Goal: Information Seeking & Learning: Learn about a topic

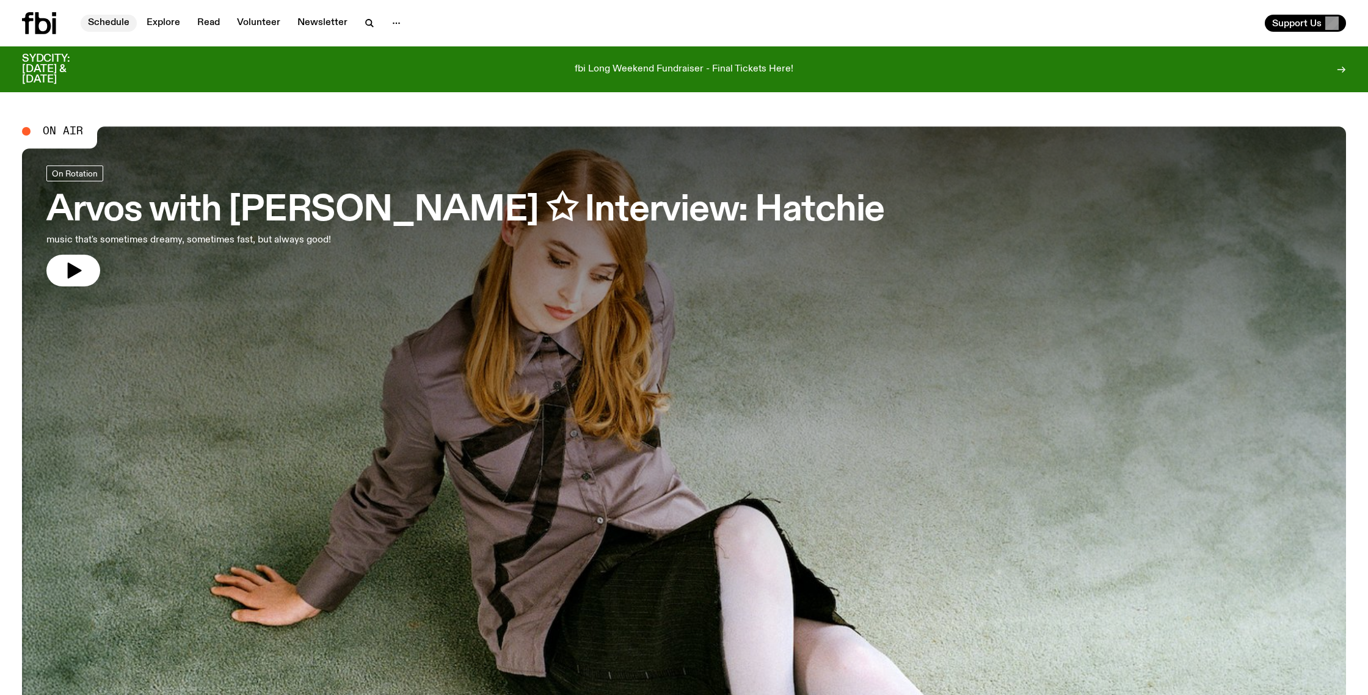
click at [117, 23] on link "Schedule" at bounding box center [109, 23] width 56 height 17
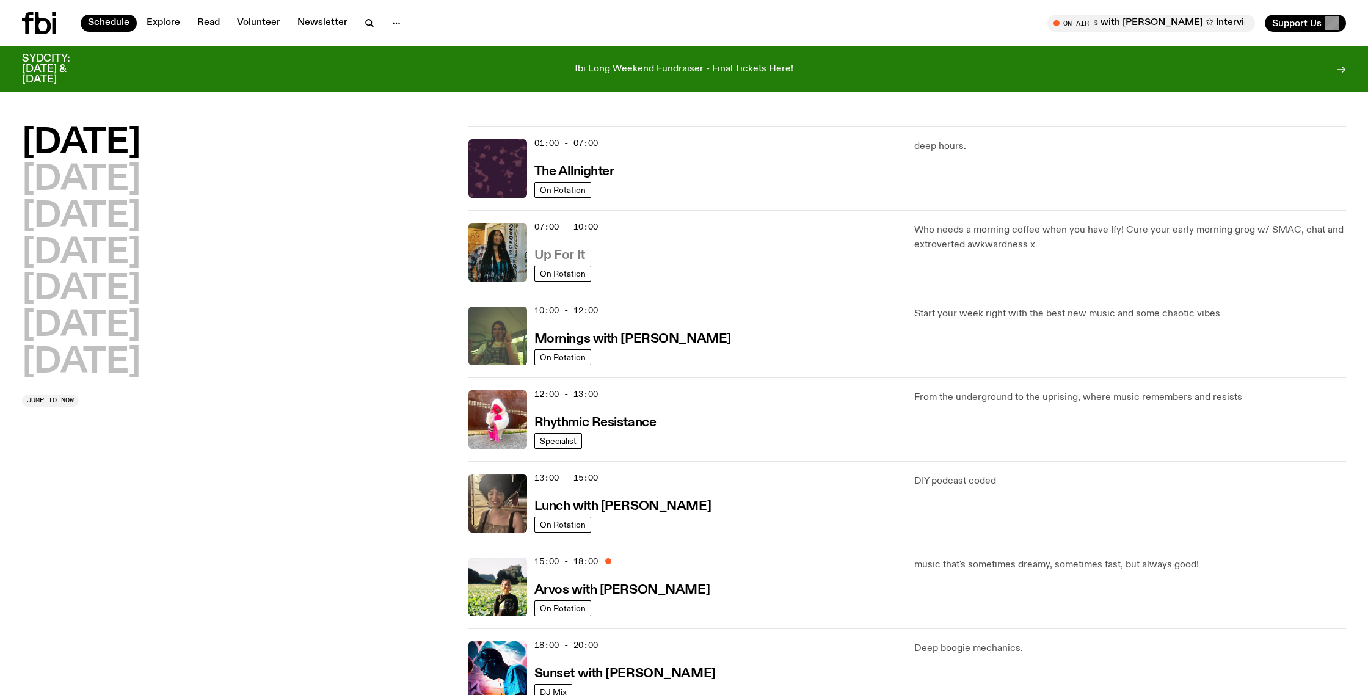
click at [534, 253] on h3 "Up For It" at bounding box center [559, 255] width 51 height 13
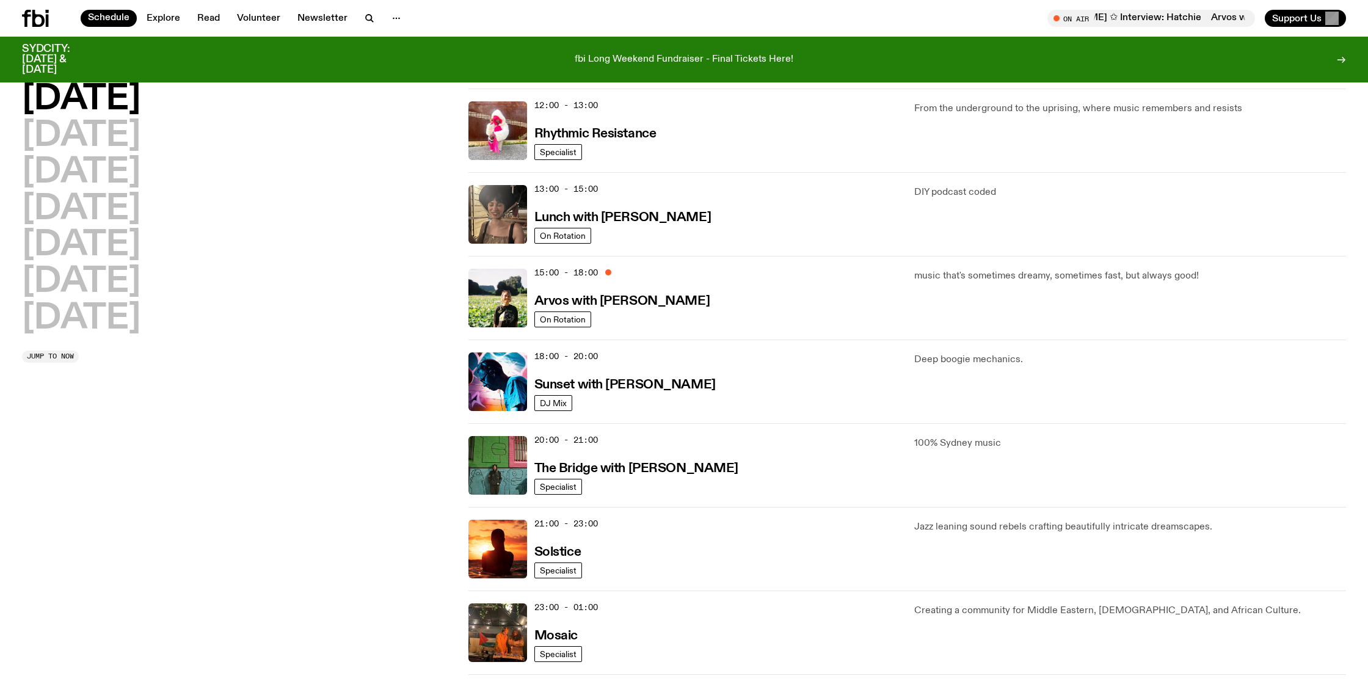
scroll to position [288, 0]
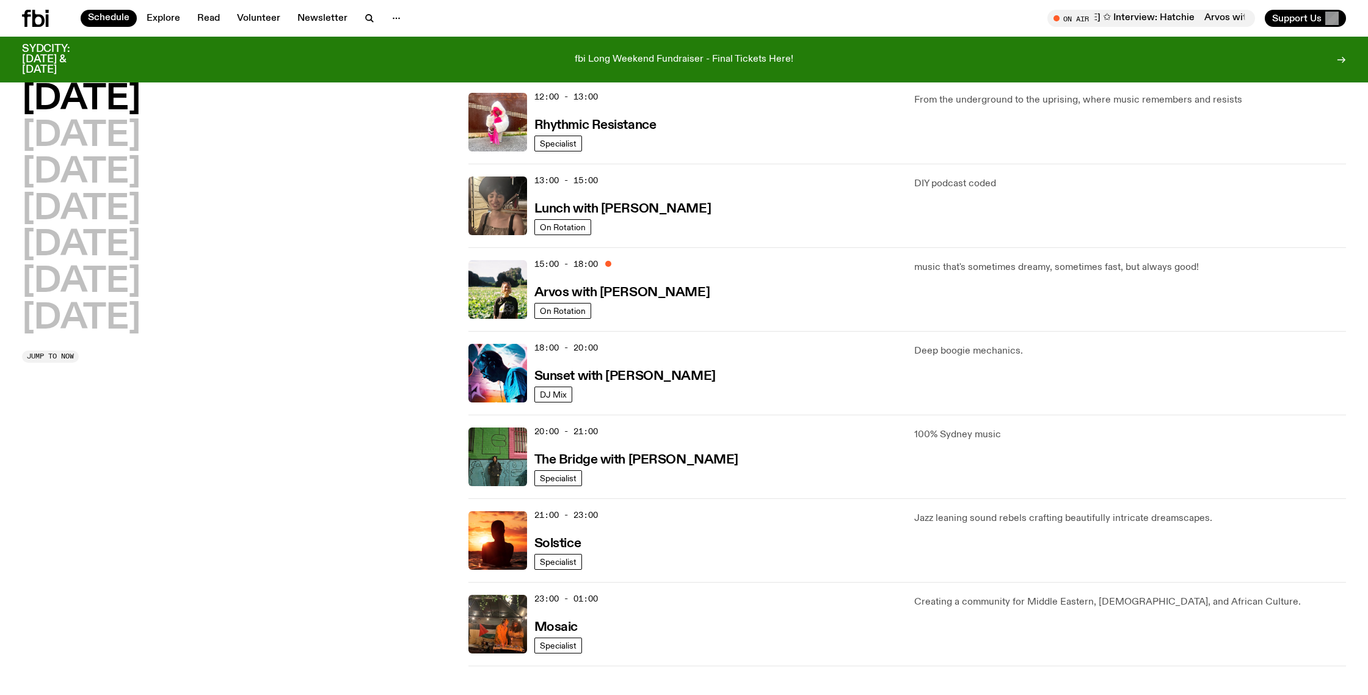
click at [299, 437] on div "[DATE] [DATE] [DATE] [DATE] [DATE] [DATE] [DATE] Jump to now" at bounding box center [238, 247] width 432 height 837
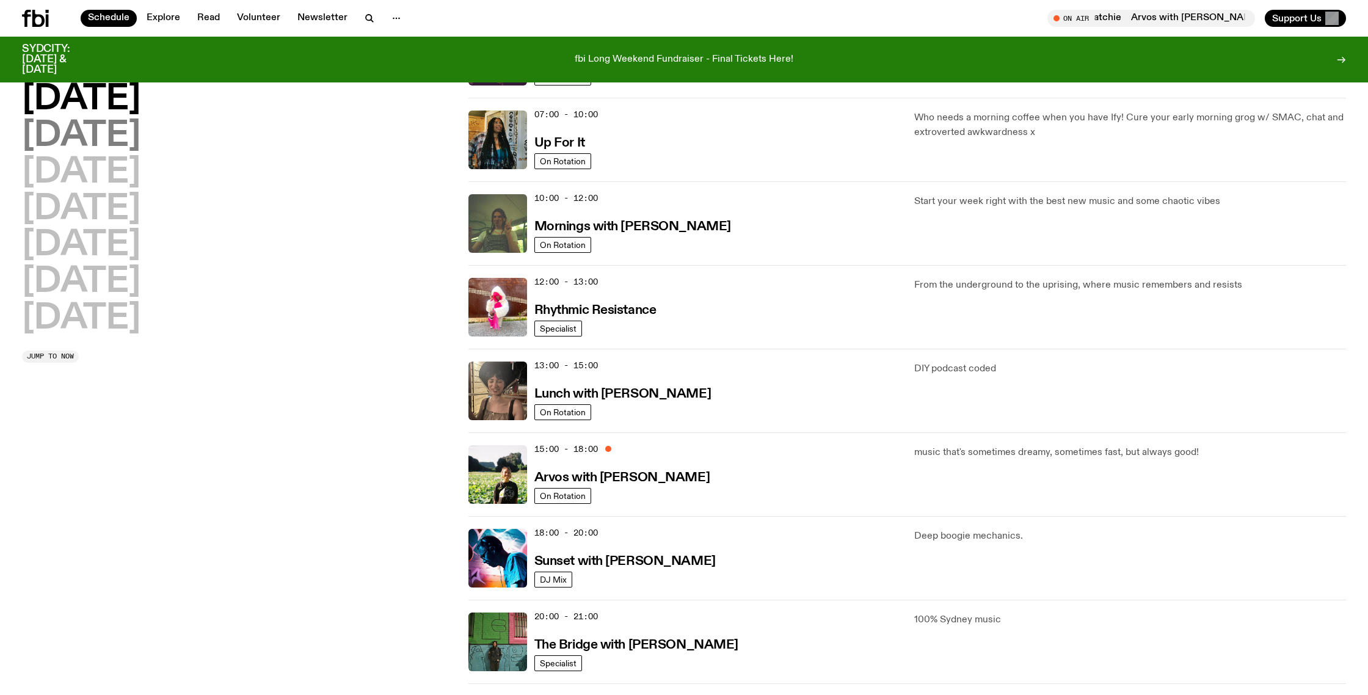
click at [122, 144] on h2 "[DATE]" at bounding box center [81, 136] width 118 height 34
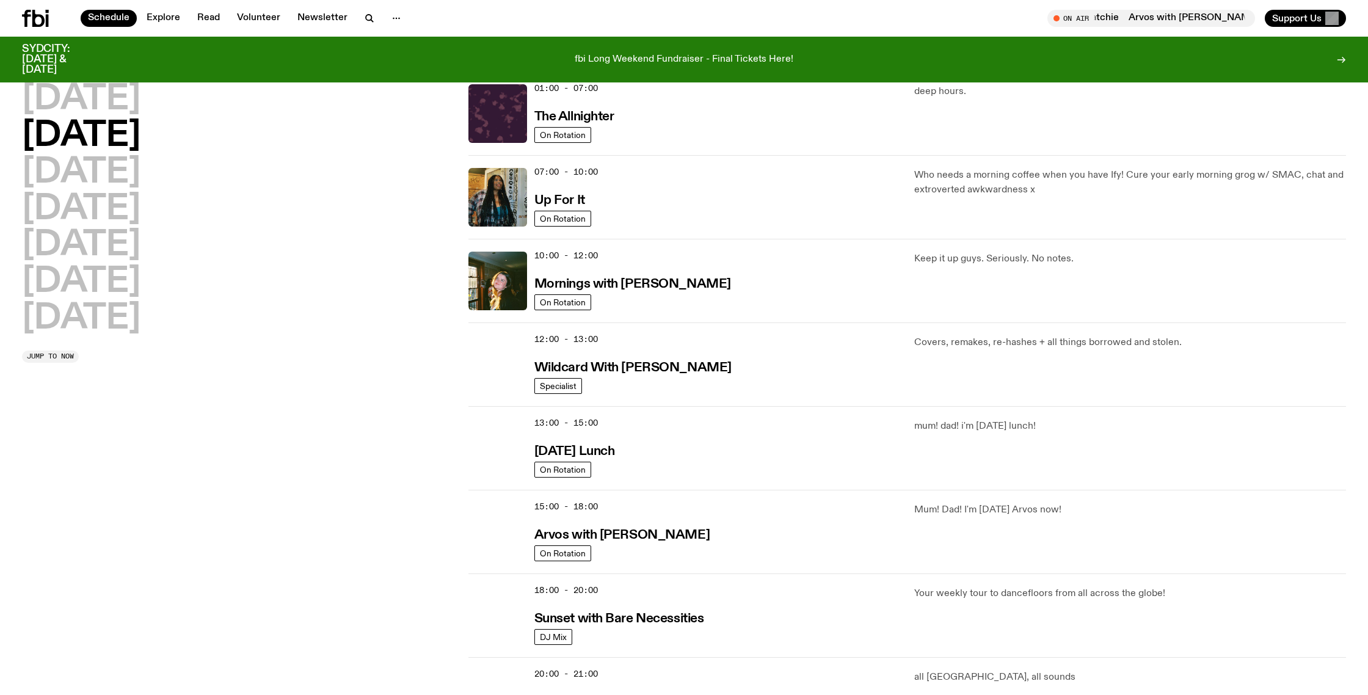
scroll to position [34, 0]
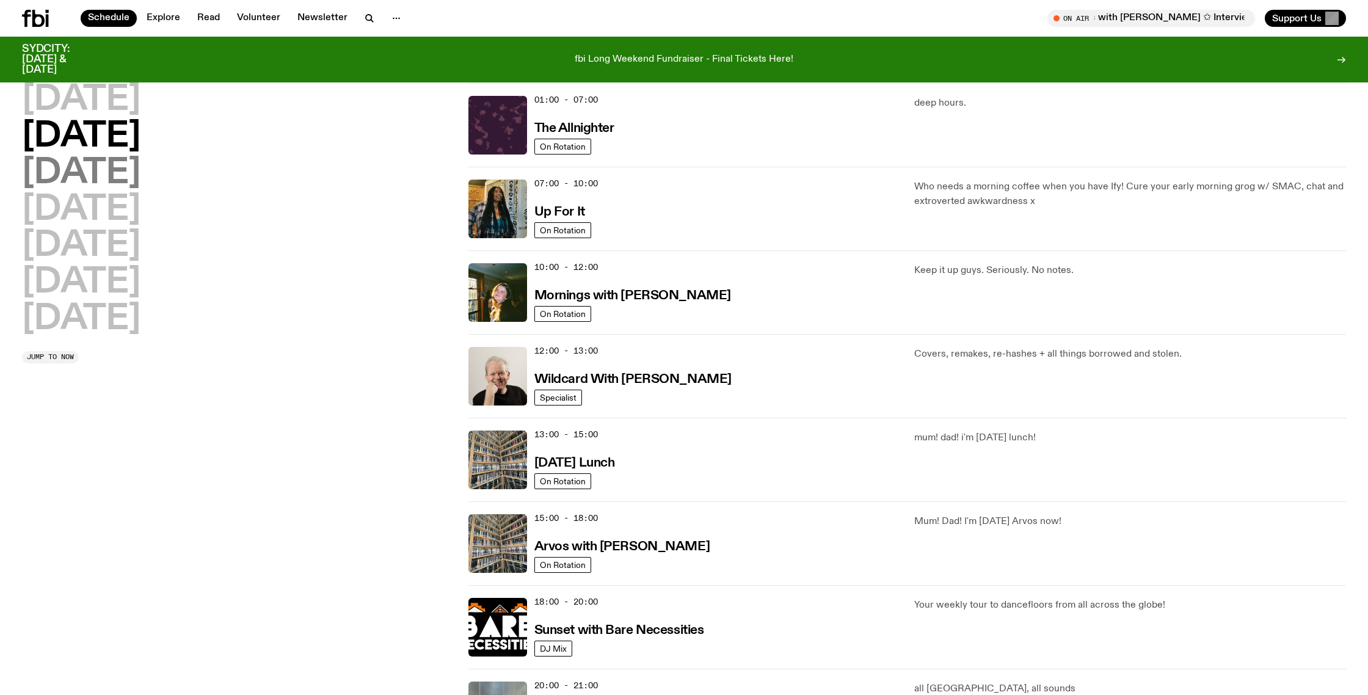
click at [110, 182] on h2 "[DATE]" at bounding box center [81, 173] width 118 height 34
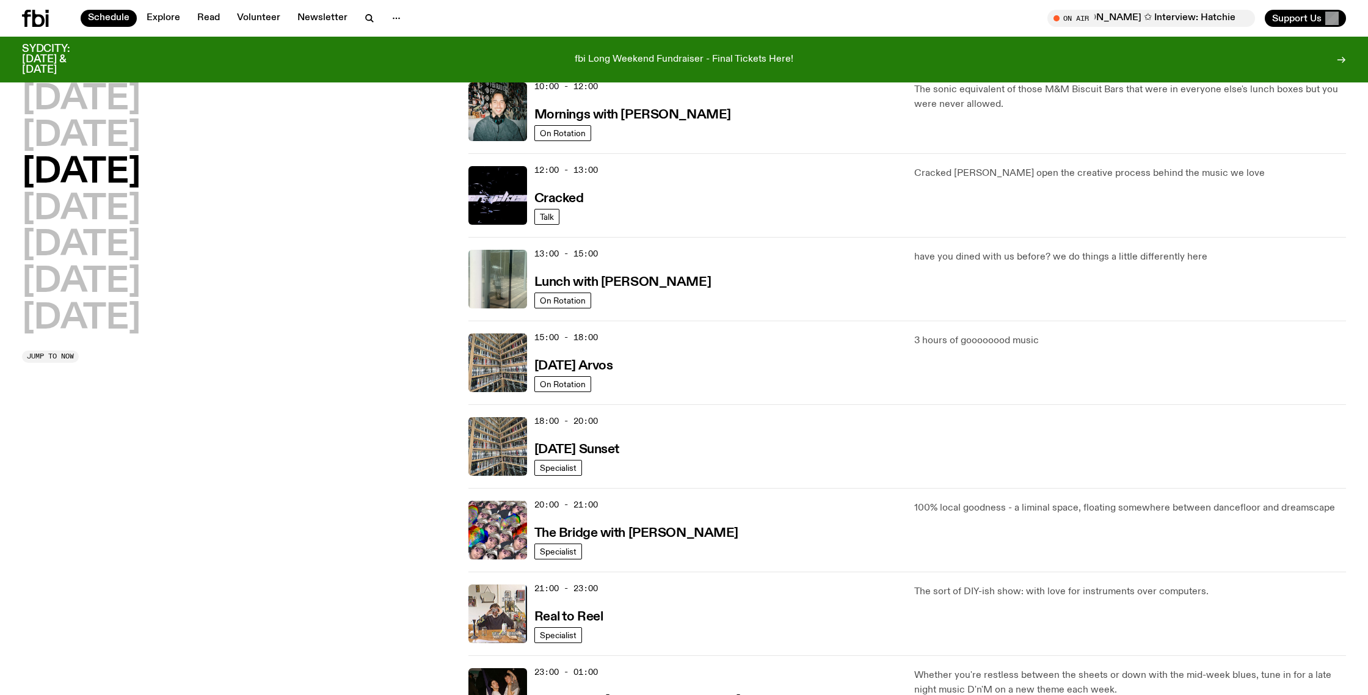
scroll to position [439, 0]
